Goal: Information Seeking & Learning: Find specific fact

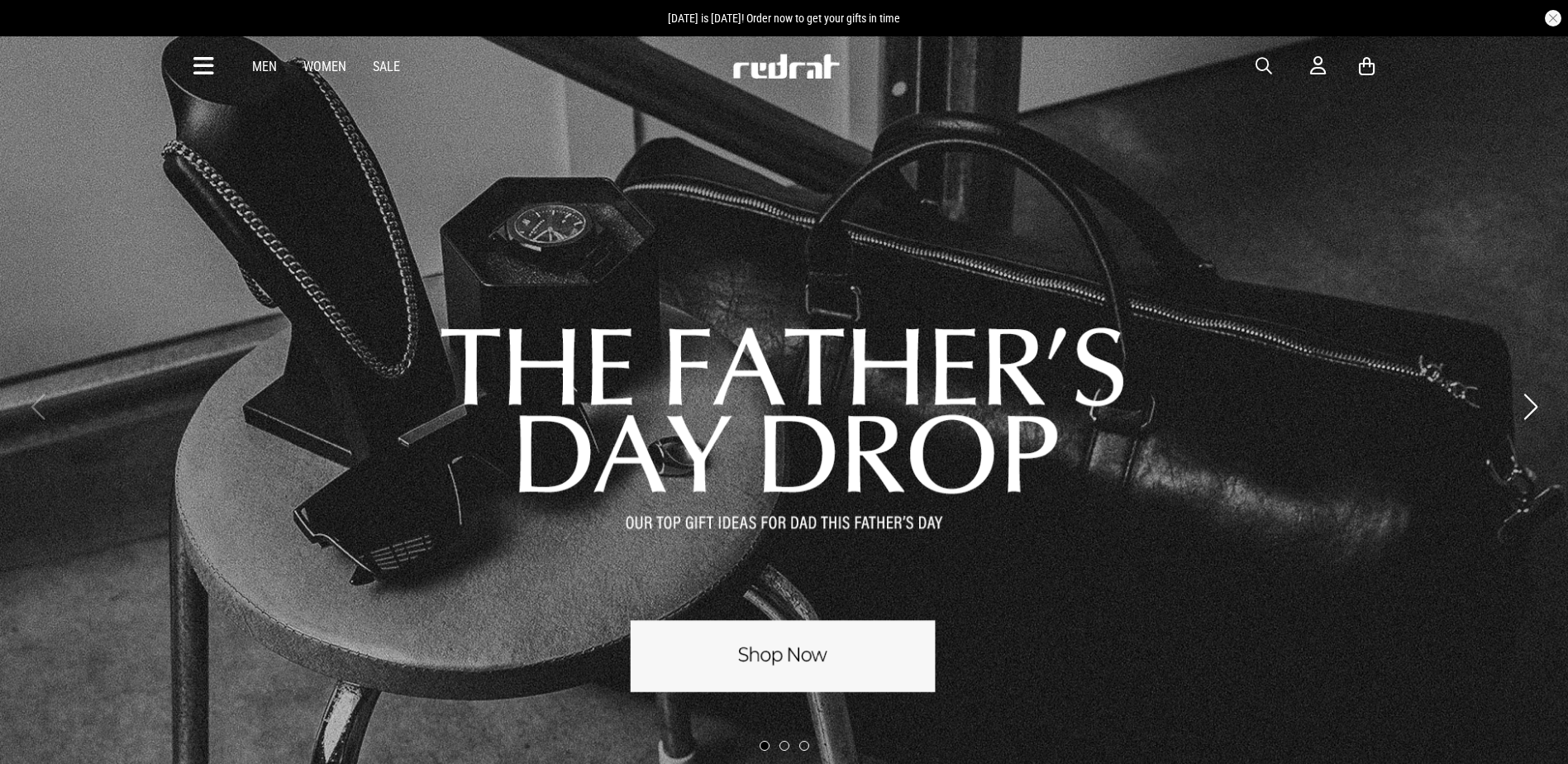
click at [1258, 64] on span "button" at bounding box center [1263, 66] width 16 height 20
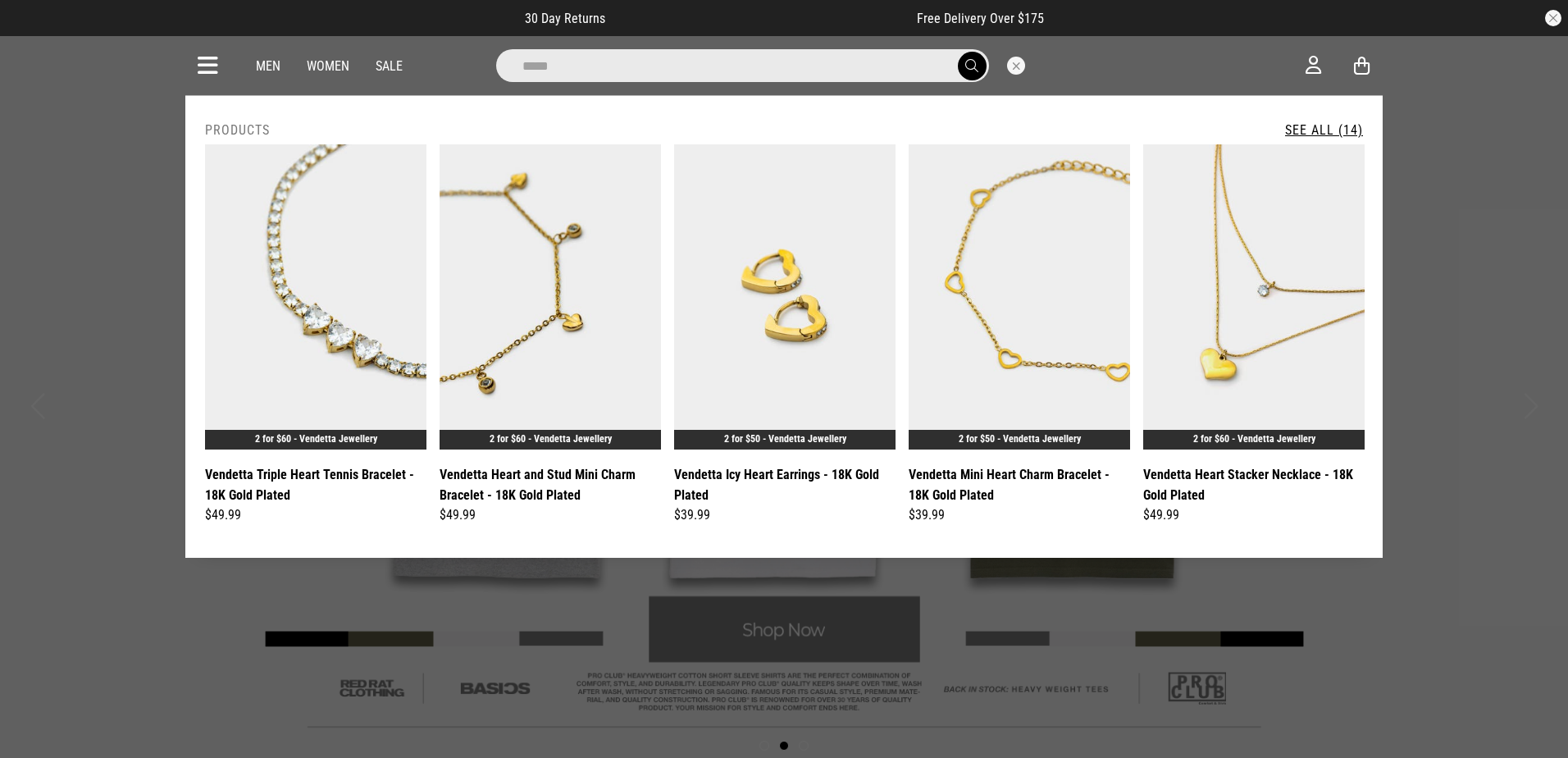
type input "*****"
click at [957, 52] on button "submit" at bounding box center [972, 66] width 28 height 28
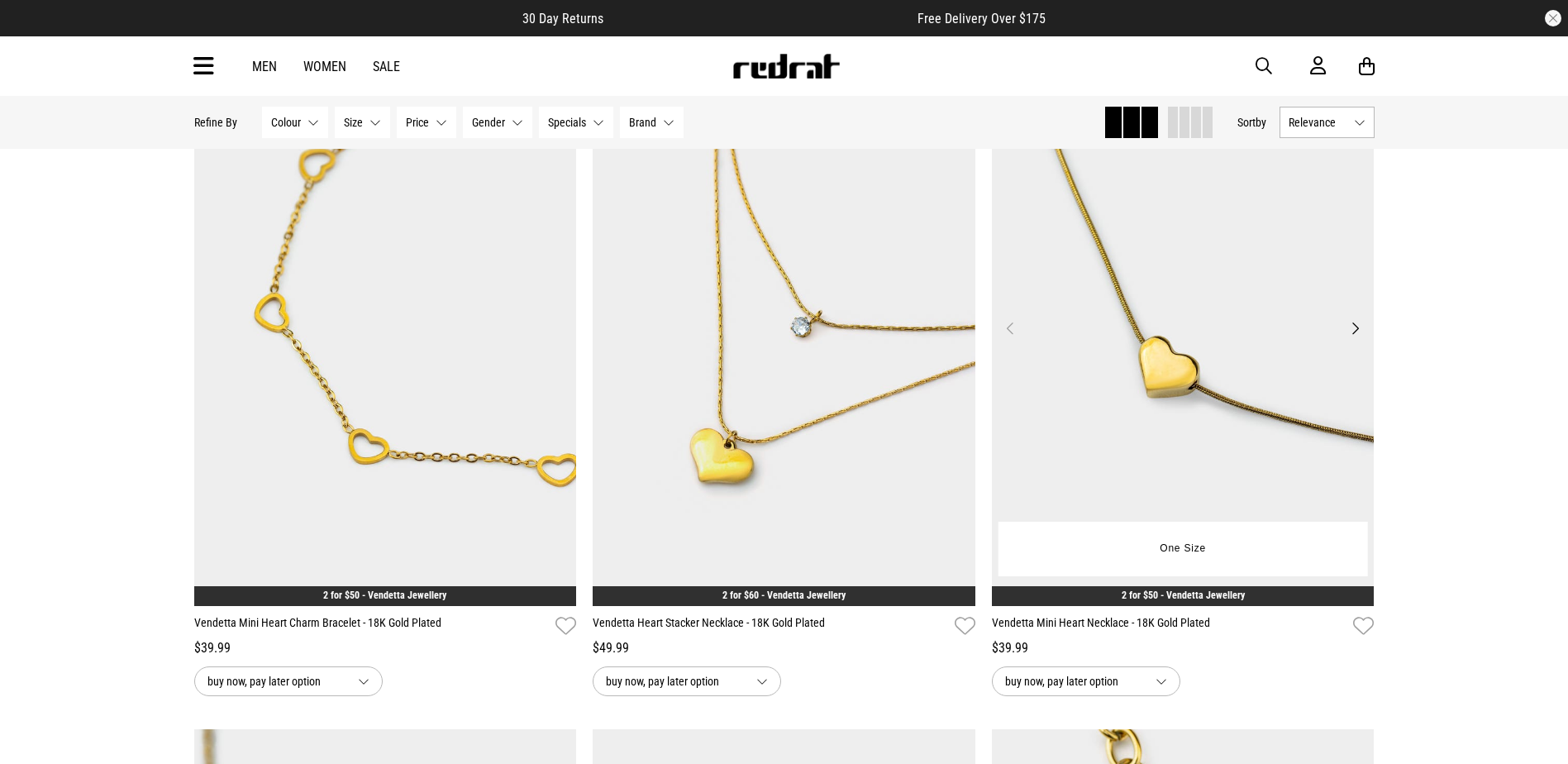
scroll to position [827, 0]
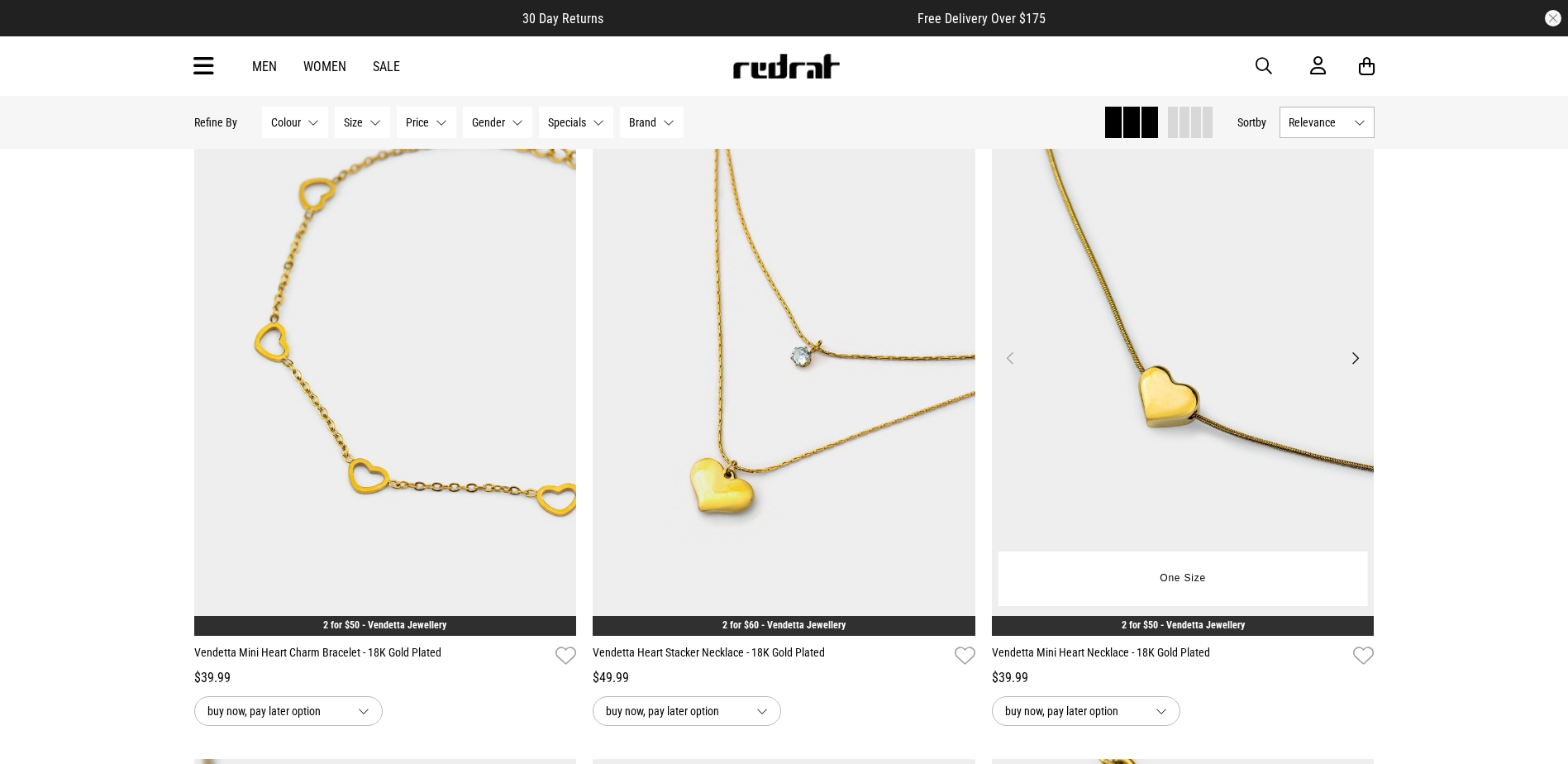
click at [1191, 435] on img at bounding box center [1182, 368] width 383 height 536
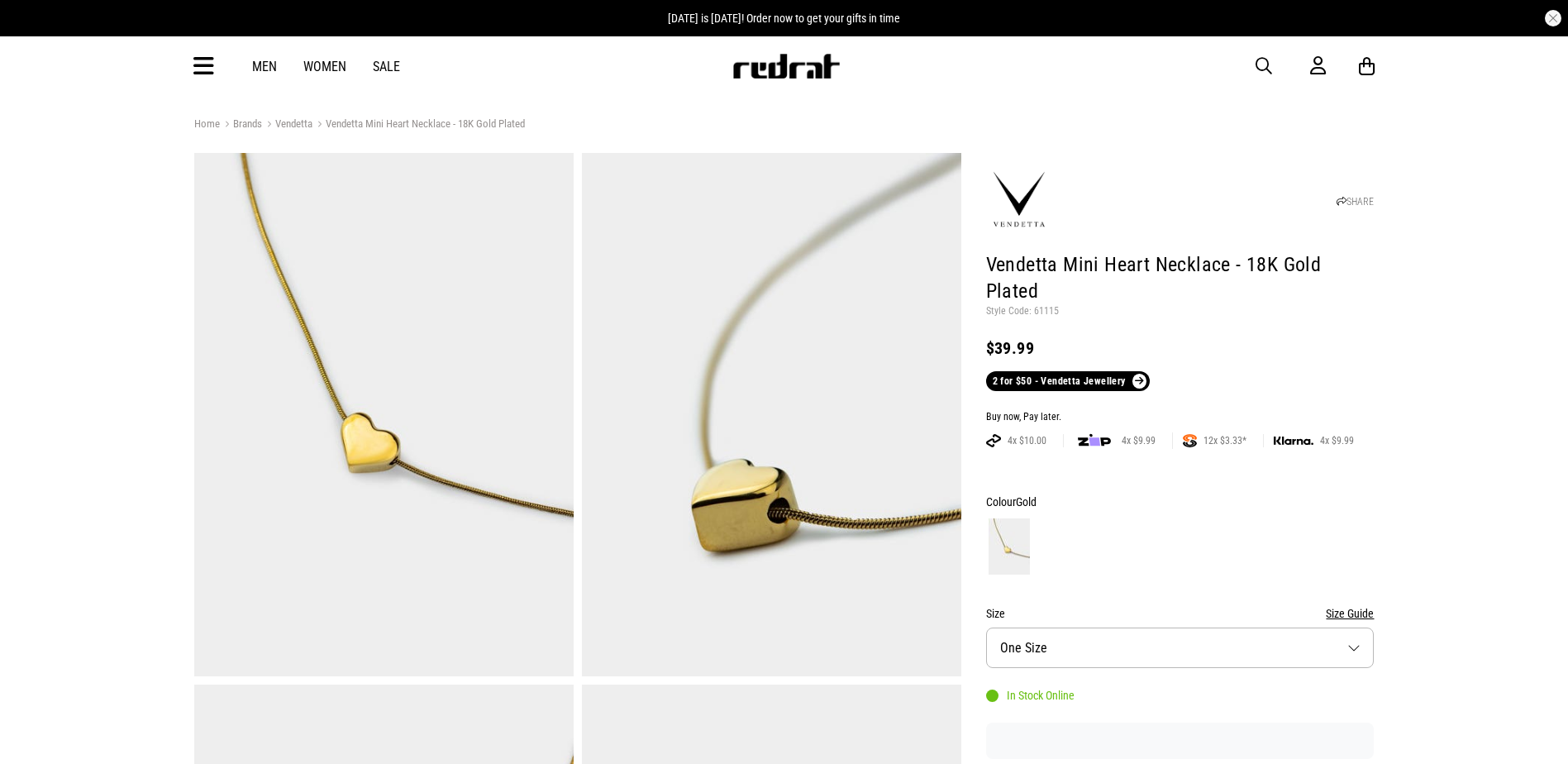
click at [1048, 305] on p "Style Code: 61115" at bounding box center [1180, 312] width 388 height 13
copy p "61115"
